Goal: Task Accomplishment & Management: Use online tool/utility

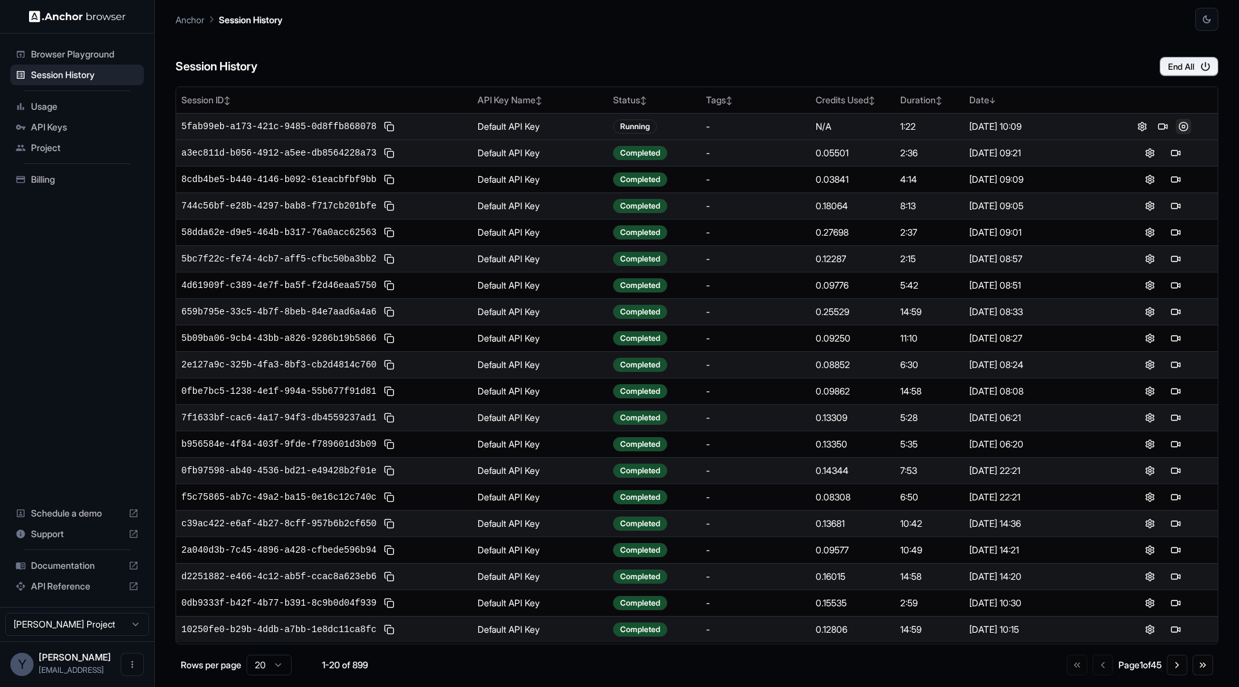
click at [1180, 127] on button at bounding box center [1183, 126] width 15 height 15
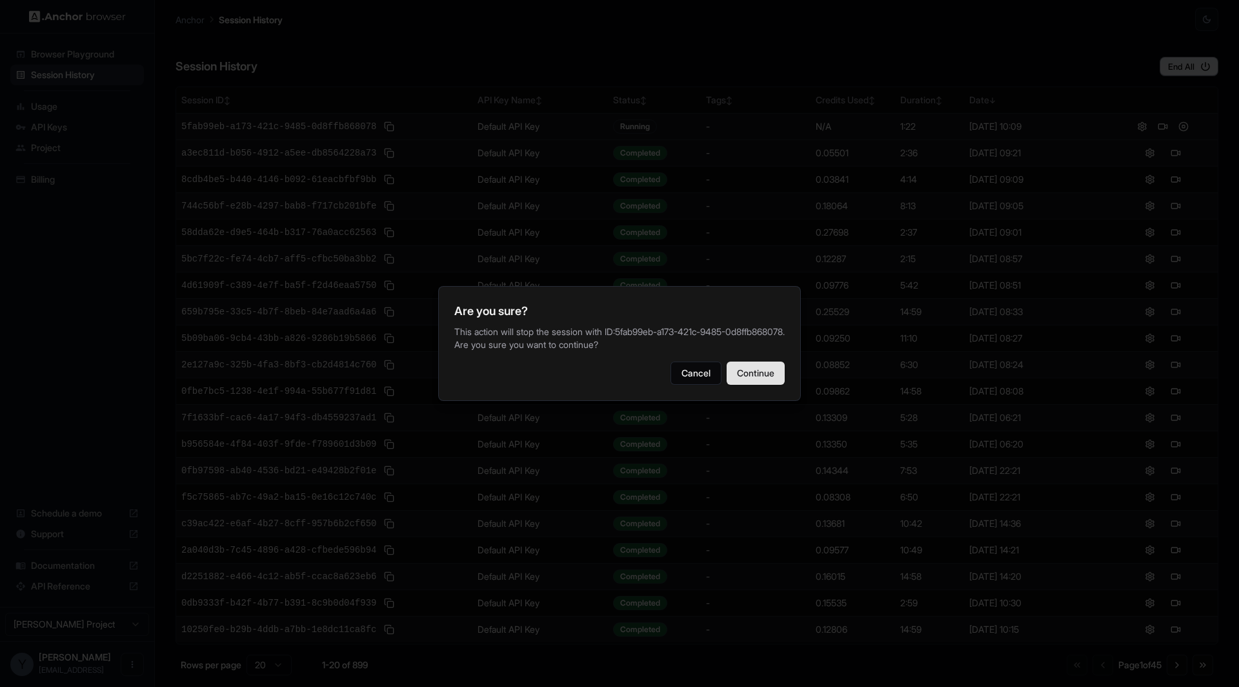
click at [780, 378] on button "Continue" at bounding box center [756, 373] width 58 height 23
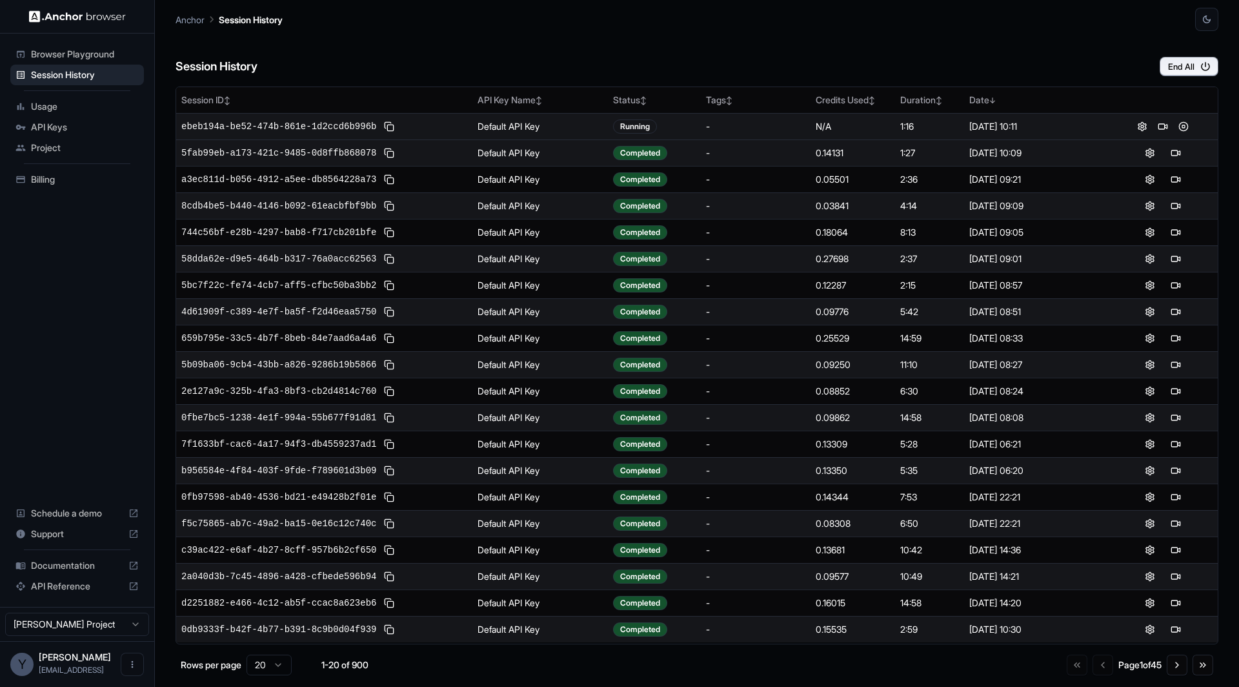
click at [1187, 79] on div "Session History End All Session ID ↕ API Key Name ↕ Status ↕ Tags ↕ Credits Use…" at bounding box center [697, 359] width 1043 height 656
click at [1185, 62] on button "End All" at bounding box center [1189, 66] width 59 height 19
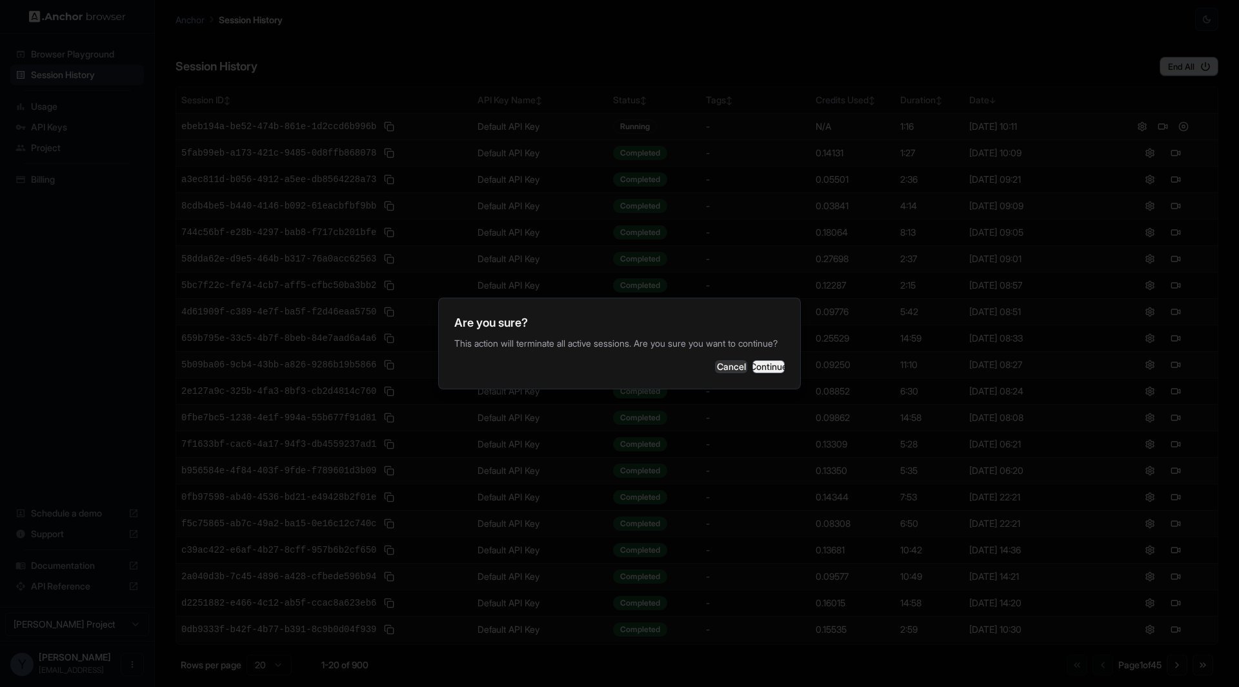
click at [764, 373] on button "Continue" at bounding box center [769, 366] width 32 height 13
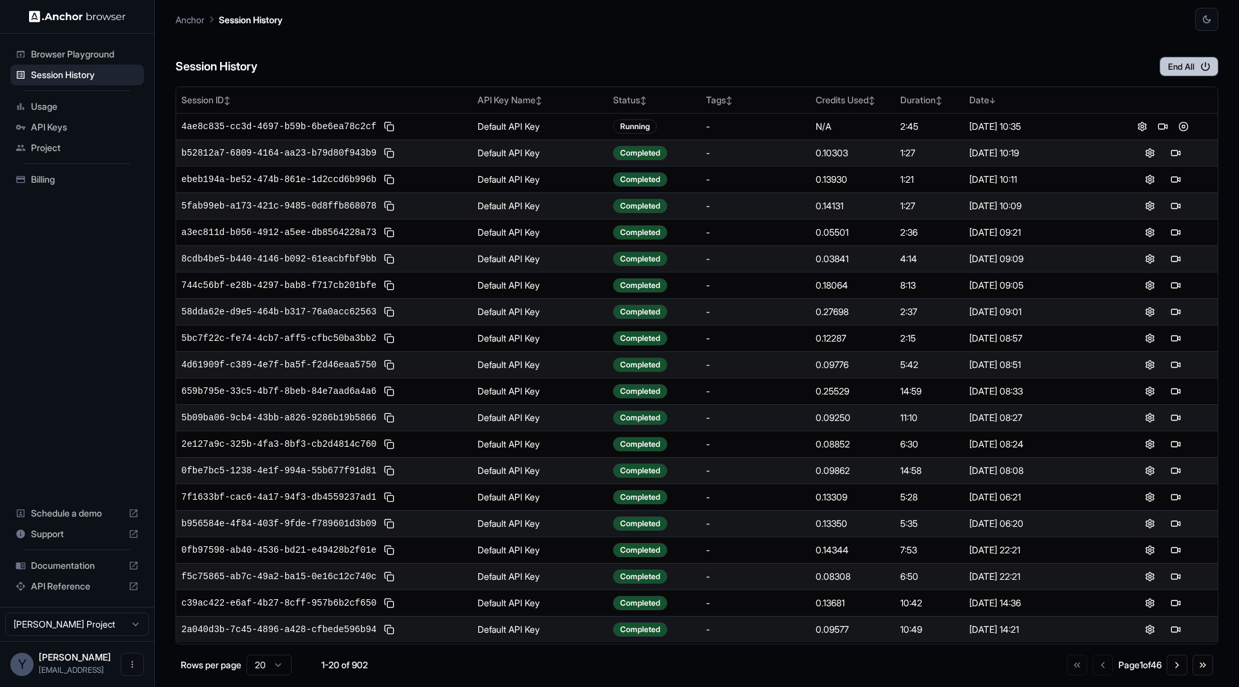
click at [1185, 63] on button "End All" at bounding box center [1189, 66] width 59 height 19
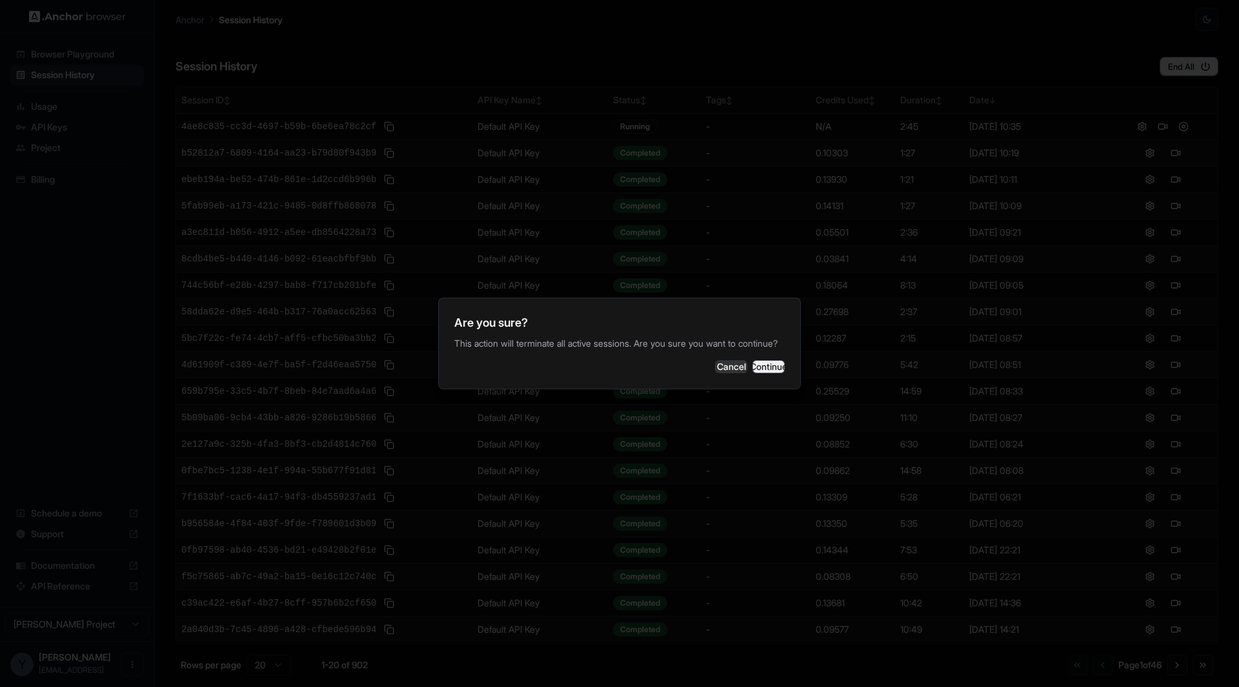
click at [766, 373] on button "Continue" at bounding box center [769, 366] width 32 height 13
